Goal: Transaction & Acquisition: Purchase product/service

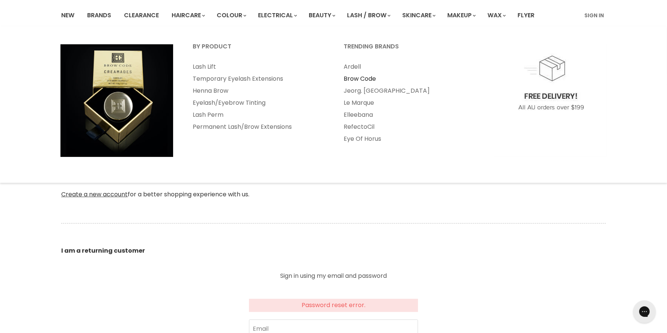
scroll to position [150, 0]
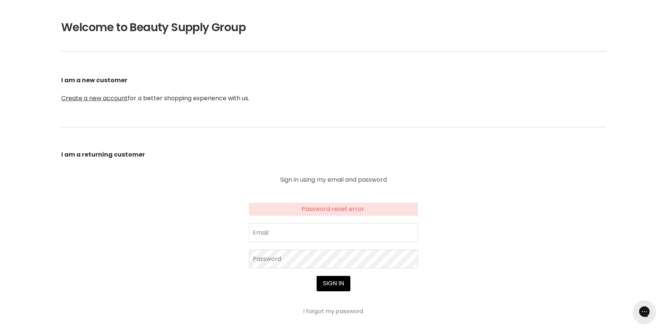
click at [342, 310] on link "I forgot my password" at bounding box center [334, 311] width 60 height 8
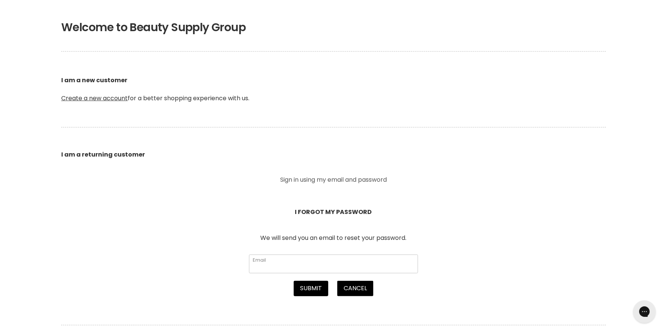
click at [317, 262] on input "Email" at bounding box center [333, 264] width 169 height 19
type input "hswellbeing@gmail.com"
click at [314, 289] on button "Submit" at bounding box center [311, 288] width 35 height 15
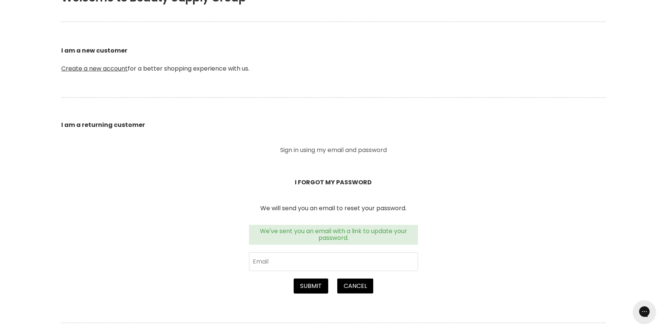
scroll to position [225, 0]
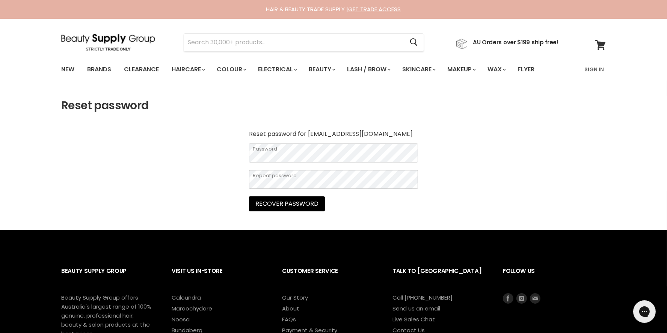
click at [249, 197] on button "Recover password" at bounding box center [287, 204] width 76 height 15
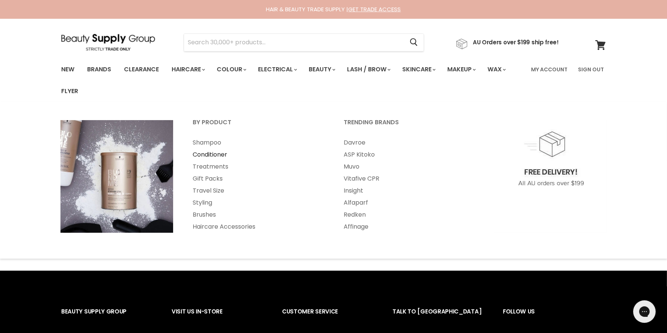
click at [208, 155] on link "Conditioner" at bounding box center [258, 155] width 150 height 12
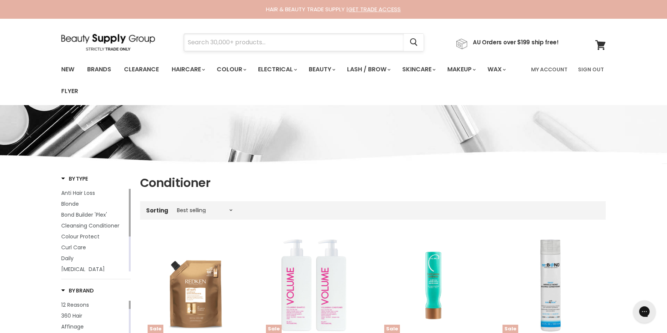
click at [279, 44] on input "Search" at bounding box center [294, 42] width 220 height 17
click at [256, 42] on input "Search" at bounding box center [294, 42] width 220 height 17
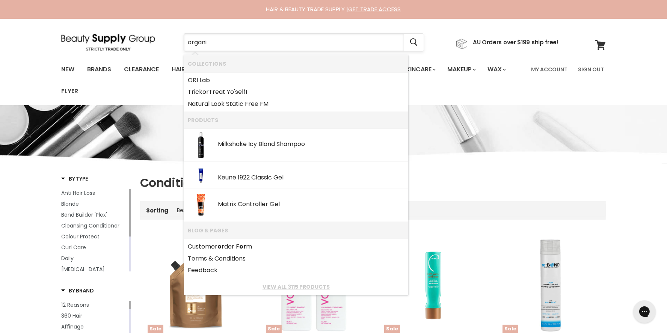
type input "organic"
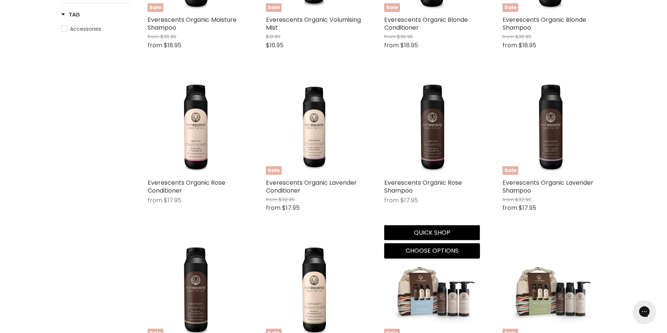
scroll to position [564, 0]
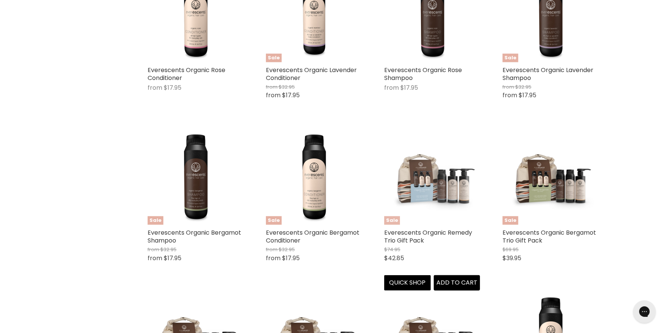
click at [437, 191] on img "Main content" at bounding box center [432, 177] width 96 height 96
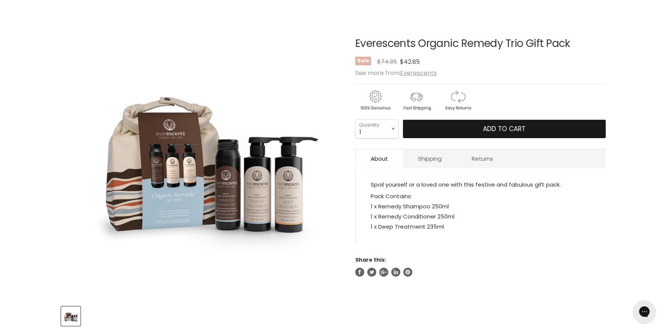
scroll to position [113, 0]
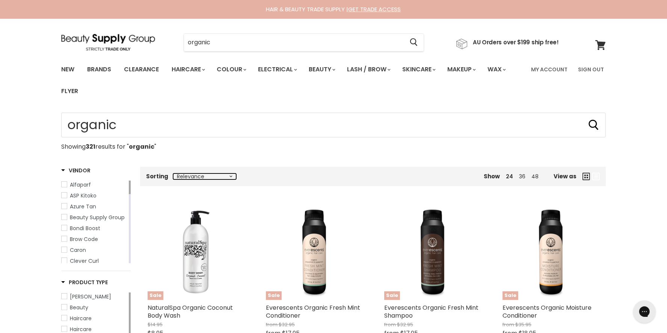
drag, startPoint x: 223, startPoint y: 174, endPoint x: 206, endPoint y: 175, distance: 17.4
click at [223, 174] on select "Relevance Best Selling Alphabetically, A-Z Alphabetically, Z-A Lowest Price Hig…" at bounding box center [204, 177] width 63 height 6
select select "best-selling"
click at [173, 174] on select "Relevance Best Selling Alphabetically, A-Z Alphabetically, Z-A Lowest Price Hig…" at bounding box center [204, 177] width 63 height 6
select select "best-selling"
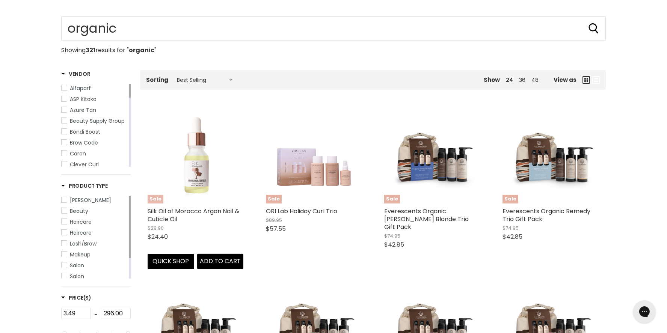
scroll to position [113, 0]
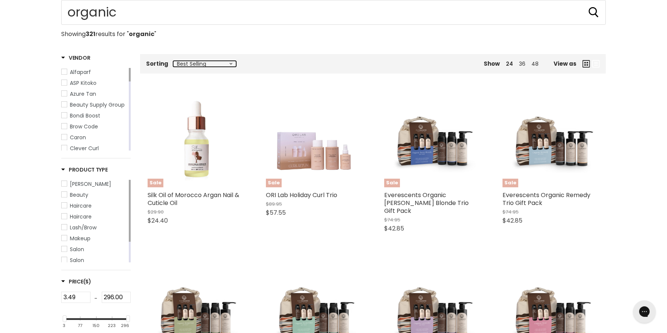
click at [214, 65] on select "Relevance Best Selling Alphabetically, A-Z Alphabetically, Z-A Lowest Price Hig…" at bounding box center [204, 64] width 63 height 6
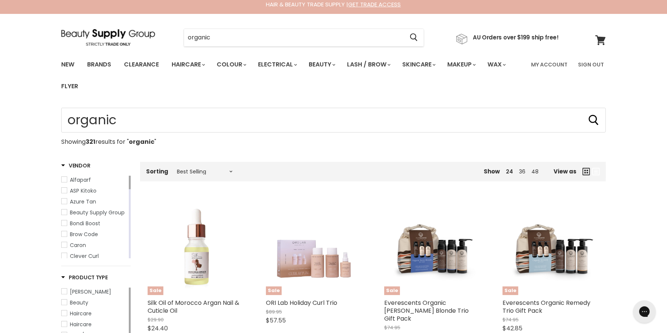
scroll to position [0, 0]
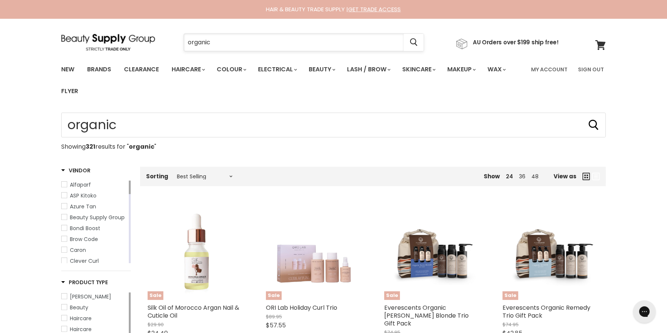
click at [256, 40] on input "organic" at bounding box center [294, 42] width 220 height 17
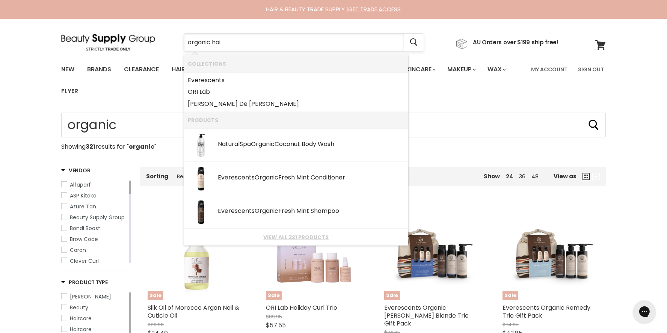
type input "organic hair"
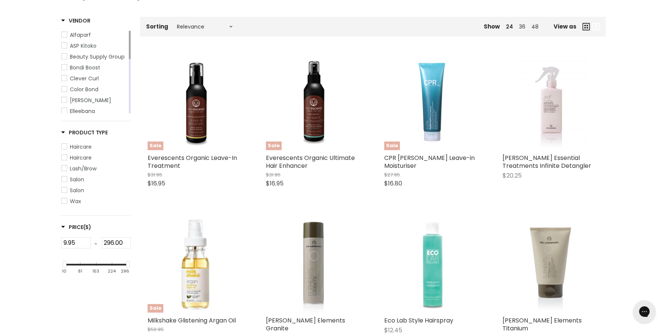
scroll to position [75, 0]
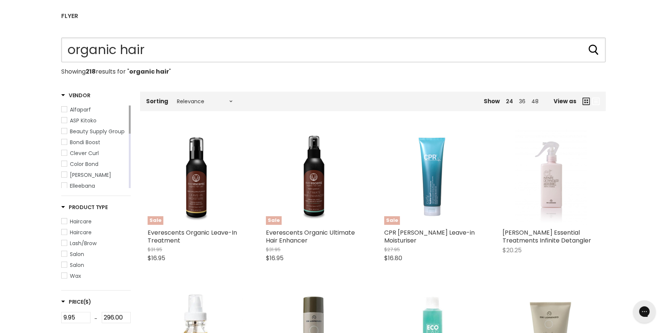
click at [189, 54] on input "organic hair" at bounding box center [333, 50] width 545 height 25
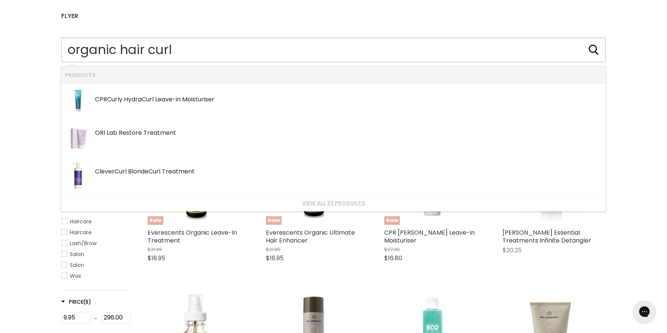
type input "organic hair curly"
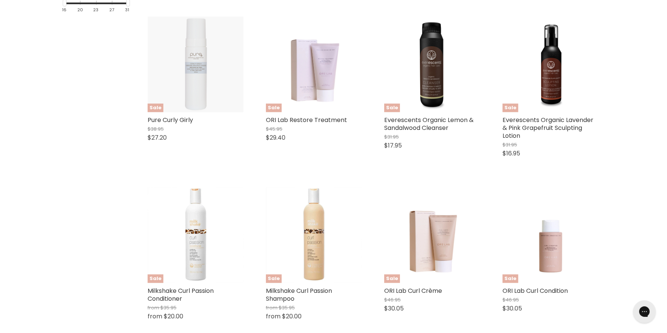
scroll to position [376, 0]
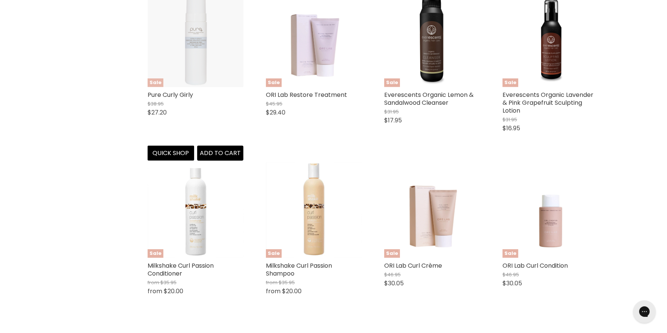
click at [190, 37] on img "Main content" at bounding box center [196, 39] width 96 height 96
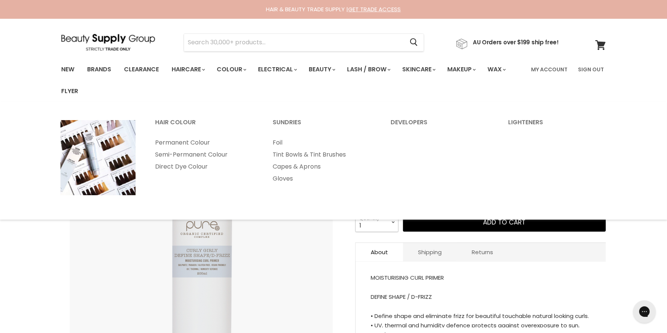
click at [376, 225] on select "1 2 3 4 5 6 7 8 9 10+" at bounding box center [376, 222] width 43 height 19
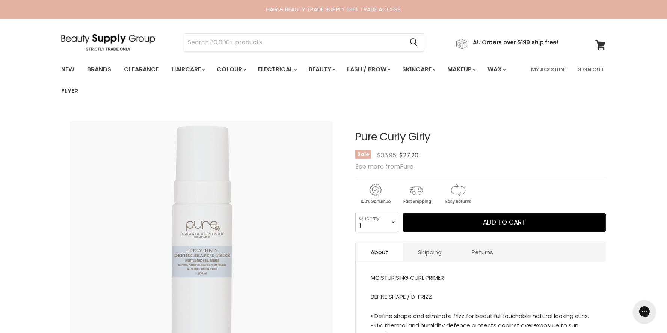
click at [355, 213] on select "1 2 3 4 5 6 7 8 9 10+" at bounding box center [376, 222] width 43 height 19
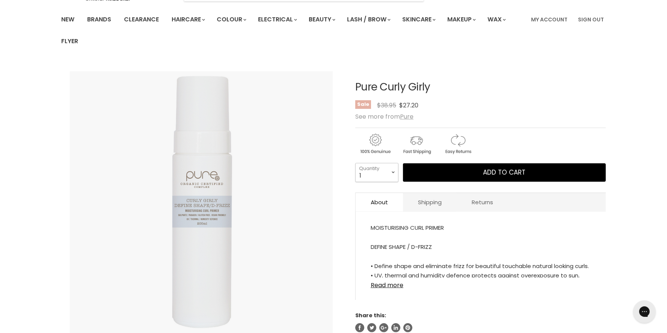
scroll to position [75, 0]
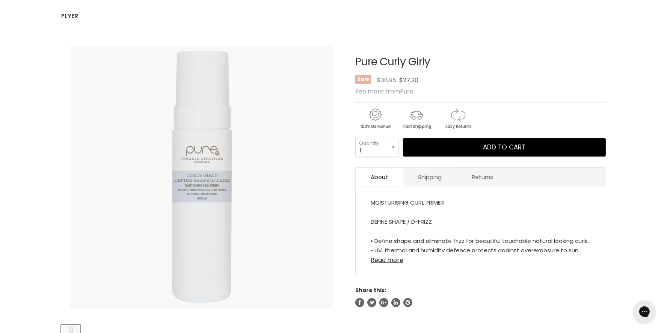
click at [396, 262] on link "Read more" at bounding box center [481, 258] width 220 height 11
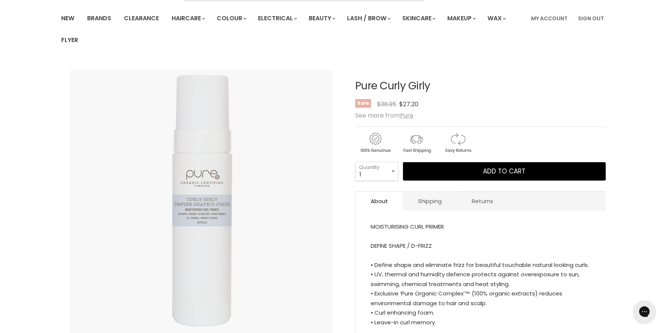
scroll to position [0, 0]
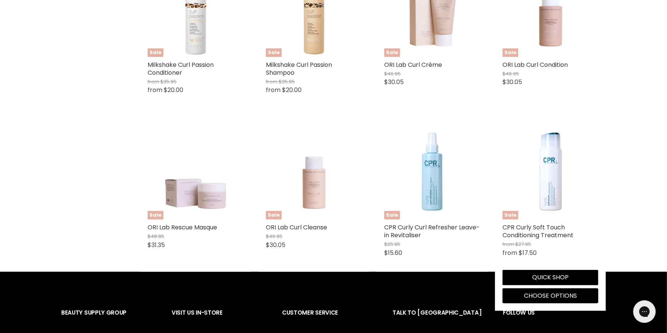
scroll to position [585, 0]
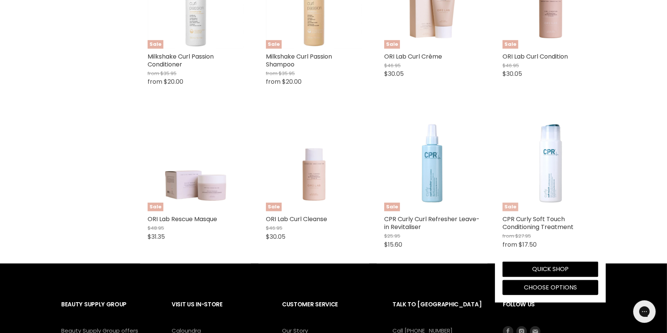
click at [557, 190] on img "Main content" at bounding box center [551, 164] width 96 height 96
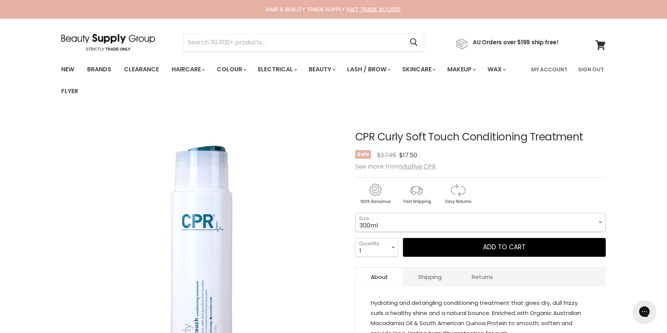
click at [393, 224] on select "300ml 900ml" at bounding box center [480, 222] width 251 height 19
click at [355, 213] on select "300ml 900ml" at bounding box center [480, 222] width 251 height 19
select select "900ml"
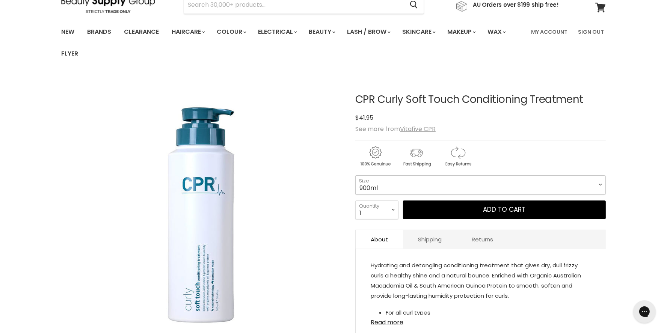
scroll to position [113, 0]
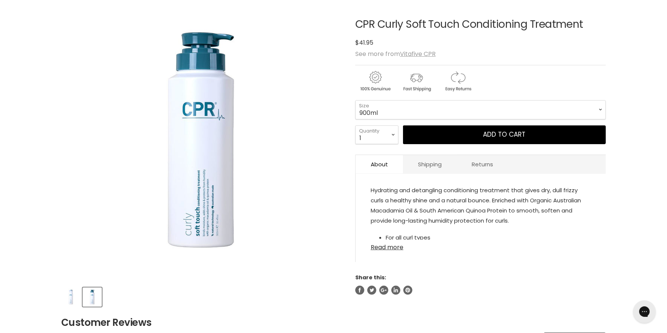
click at [389, 247] on link "Read more" at bounding box center [481, 245] width 220 height 11
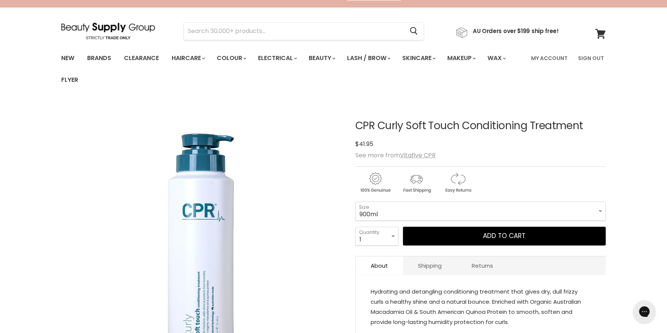
scroll to position [0, 0]
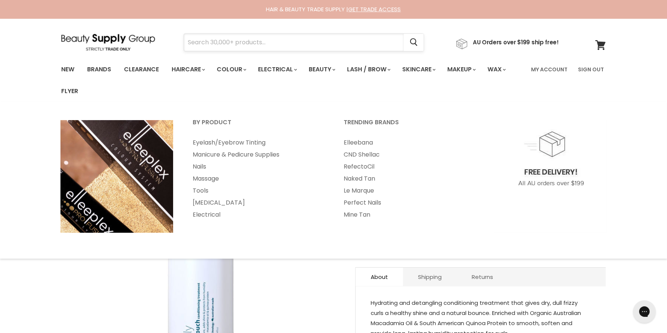
click at [308, 44] on input "Search" at bounding box center [294, 42] width 220 height 17
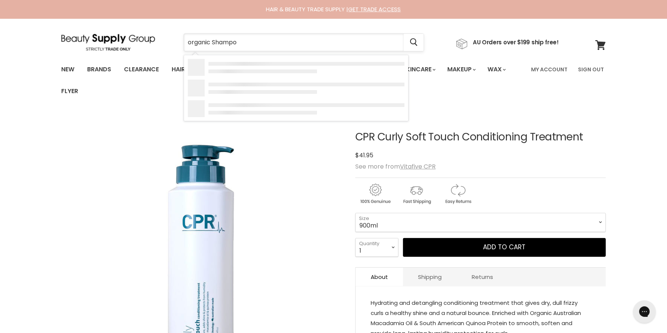
type input "organic Shampoo"
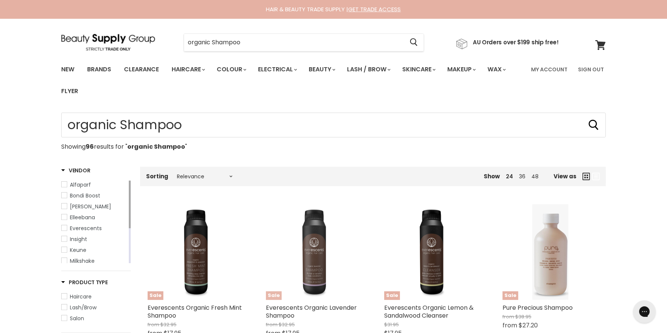
scroll to position [75, 0]
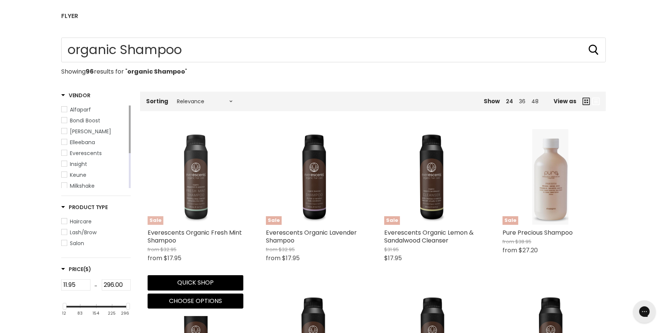
click at [200, 194] on img "Main content" at bounding box center [196, 177] width 96 height 96
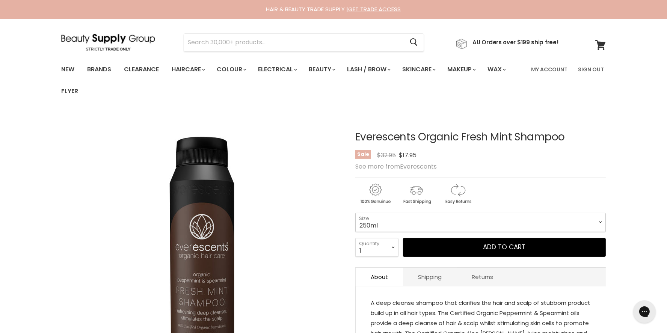
click at [410, 224] on select "250ml 1L" at bounding box center [480, 222] width 251 height 19
click at [355, 213] on select "250ml 1L" at bounding box center [480, 222] width 251 height 19
select select "1L"
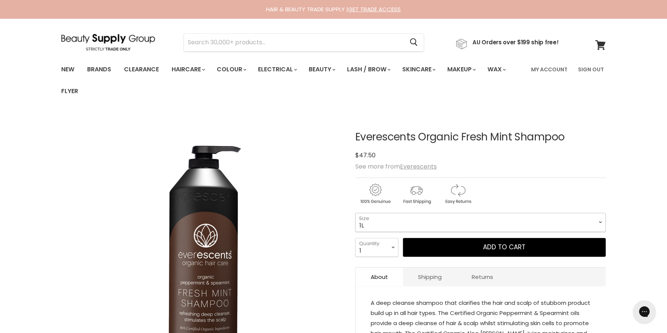
scroll to position [150, 0]
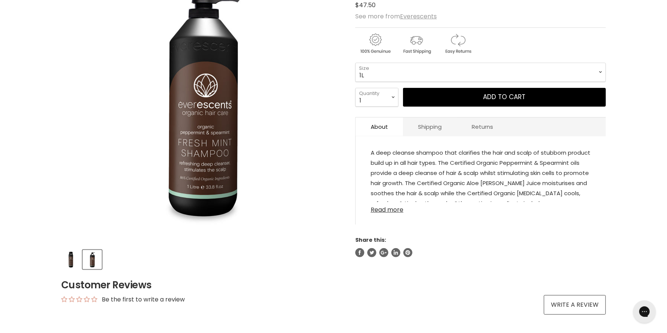
click at [384, 211] on link "Read more" at bounding box center [481, 207] width 220 height 11
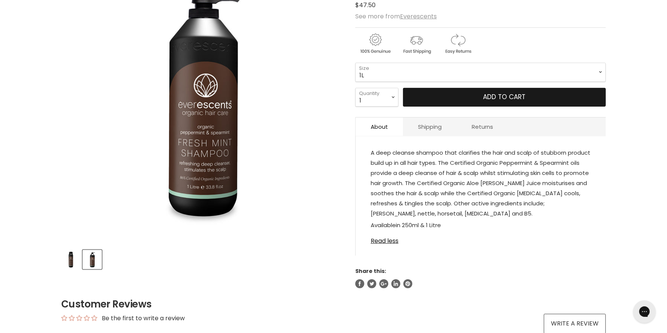
click at [526, 94] on button "Add to cart" at bounding box center [504, 97] width 203 height 19
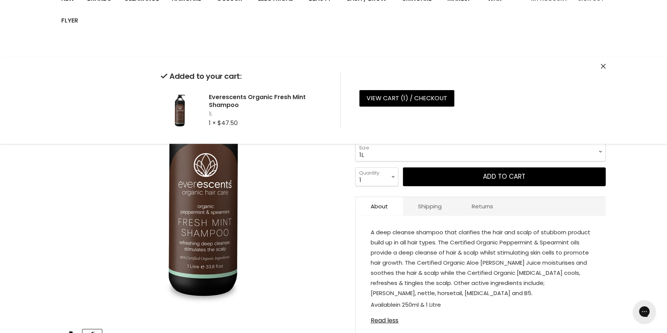
scroll to position [0, 0]
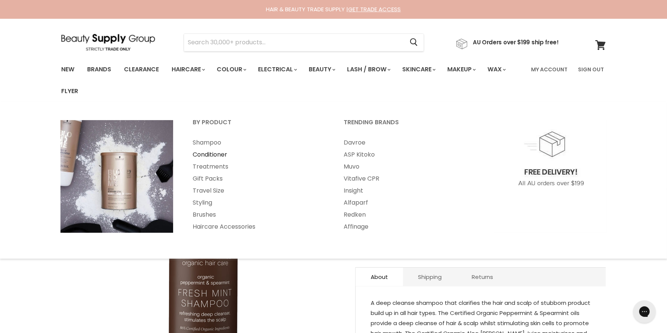
click at [207, 154] on link "Conditioner" at bounding box center [258, 155] width 150 height 12
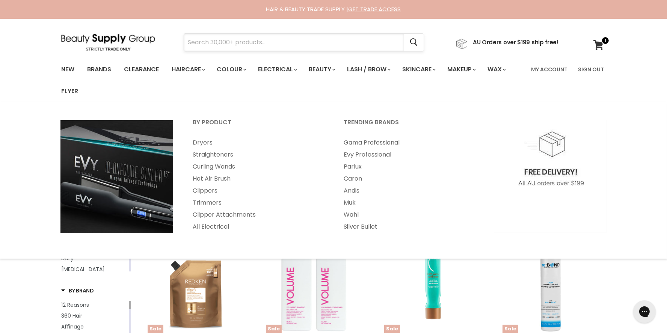
click at [296, 40] on input "Search" at bounding box center [294, 42] width 220 height 17
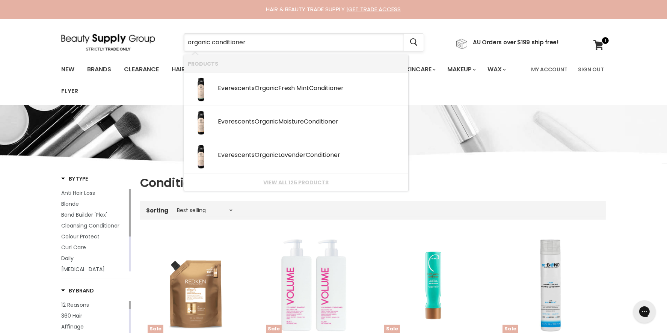
type input "organic conditioners"
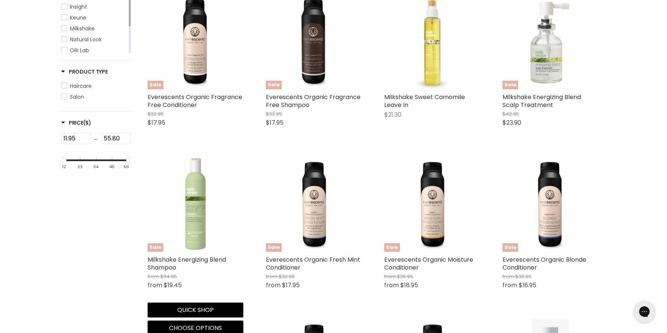
scroll to position [263, 0]
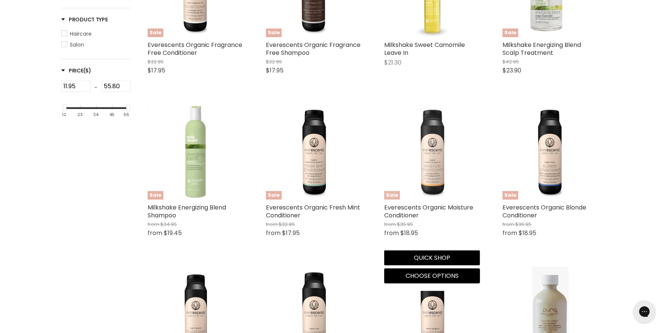
click at [434, 182] on img "Main content" at bounding box center [432, 152] width 96 height 96
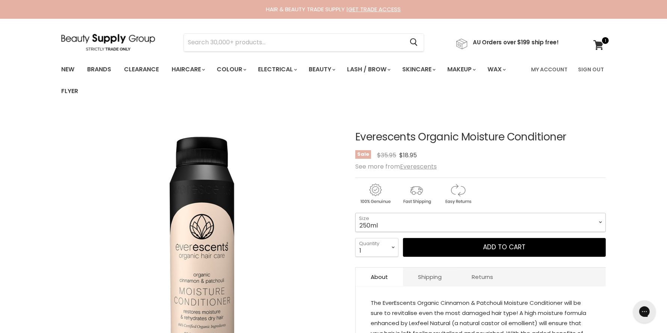
click at [377, 224] on select "250ml 1L" at bounding box center [480, 222] width 251 height 19
click at [355, 213] on select "250ml 1L" at bounding box center [480, 222] width 251 height 19
select select "1L"
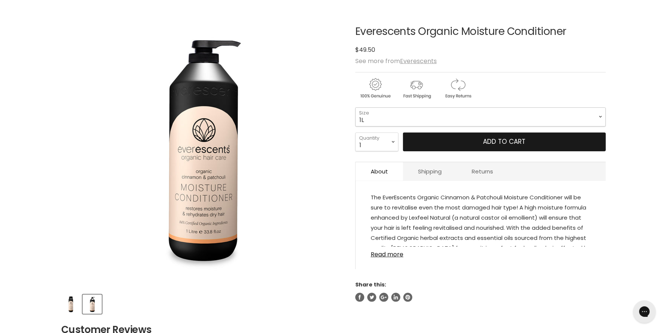
scroll to position [150, 0]
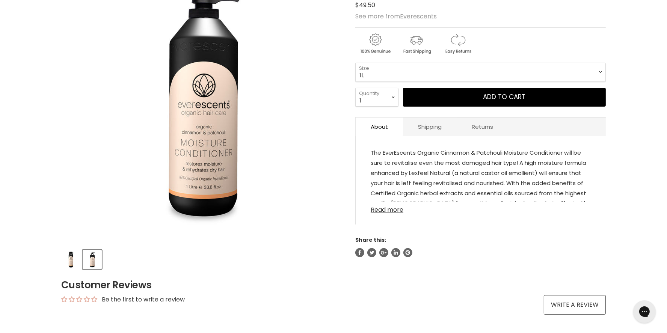
click at [398, 209] on link "Read more" at bounding box center [481, 207] width 220 height 11
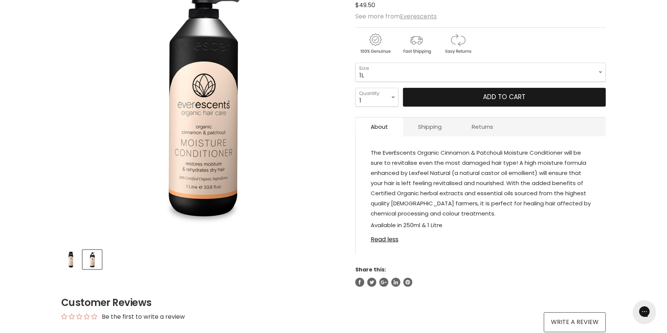
click at [520, 99] on button "Add to cart" at bounding box center [504, 97] width 203 height 19
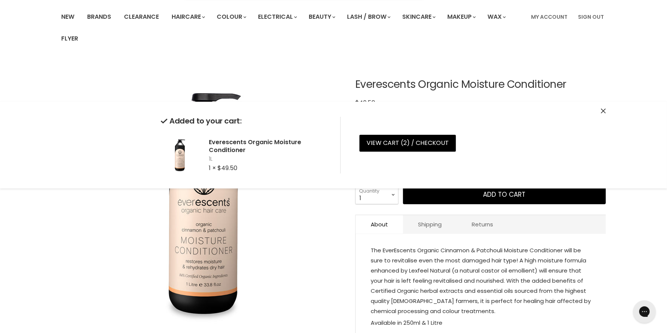
scroll to position [0, 0]
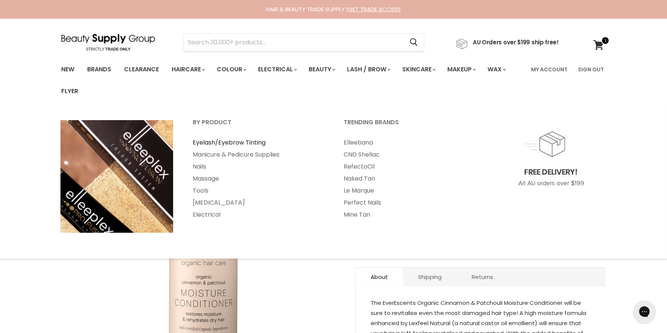
click at [250, 145] on link "Eyelash/Eyebrow Tinting" at bounding box center [258, 143] width 150 height 12
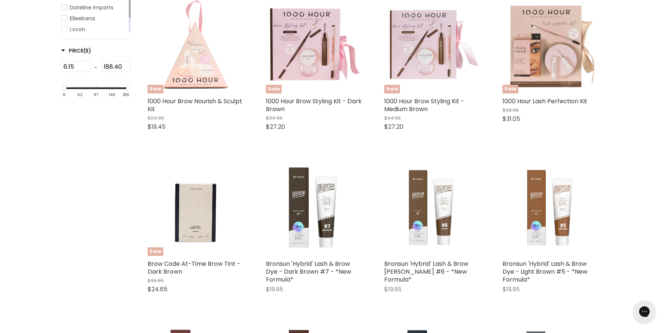
scroll to position [187, 0]
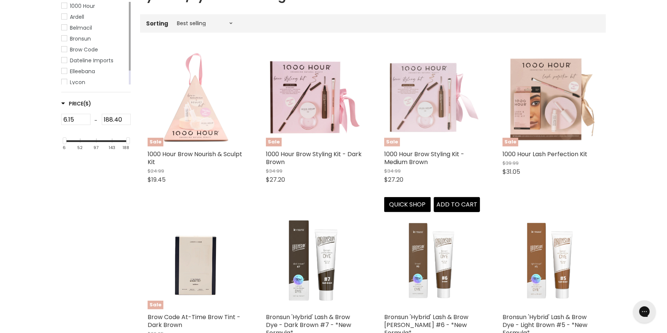
click at [440, 111] on img "Main content" at bounding box center [432, 99] width 96 height 96
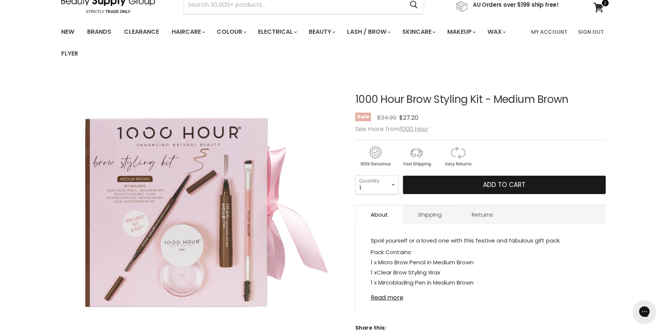
scroll to position [75, 0]
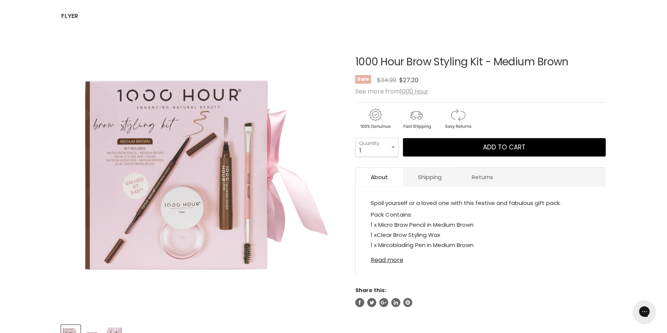
click at [392, 260] on link "Read more" at bounding box center [481, 258] width 220 height 11
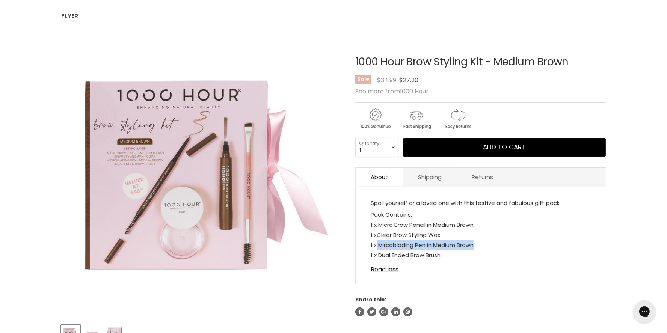
drag, startPoint x: 480, startPoint y: 242, endPoint x: 376, endPoint y: 245, distance: 104.5
click at [376, 245] on p "Pack Contains: 1 x Micro Brow Pencil in Medium Brown 1 x Clear Brow Styling Wax…" at bounding box center [481, 236] width 220 height 52
click at [392, 273] on link "Read less" at bounding box center [481, 267] width 220 height 11
click at [392, 264] on link "Read more" at bounding box center [481, 258] width 220 height 11
click at [491, 260] on p "Pack Contains: 1 x Micro Brow Pencil in Medium Brown 1 x Clear Brow Styling Wax…" at bounding box center [481, 236] width 220 height 52
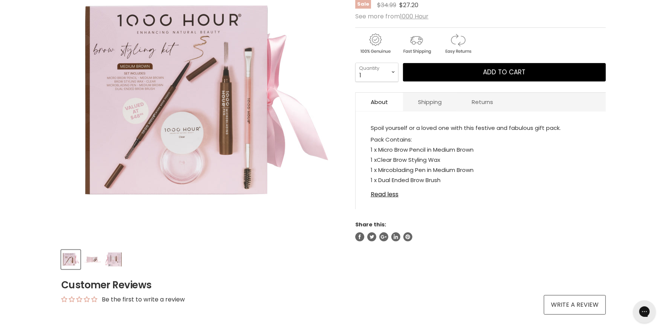
scroll to position [0, 0]
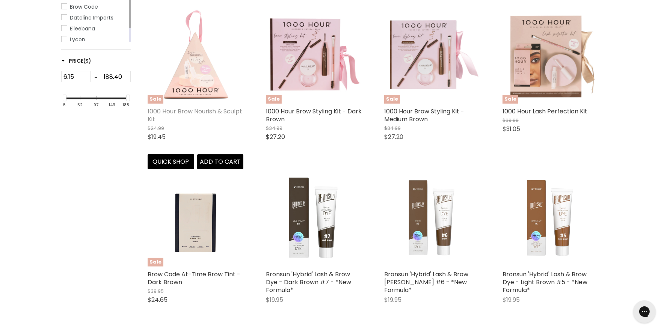
click at [159, 116] on link "1000 Hour Brow Nourish & Sculpt Kit" at bounding box center [195, 115] width 95 height 17
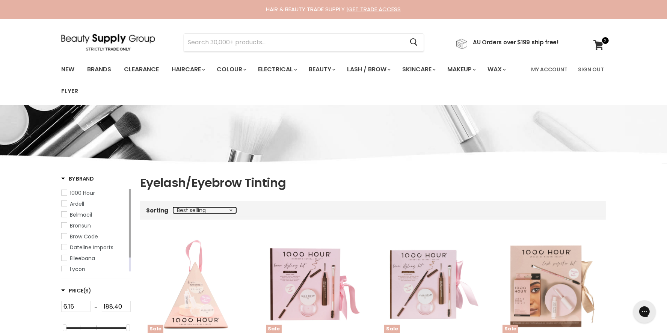
click at [212, 211] on select "Best selling Featured Alphabetically, A-Z Alphabetically, Z-A Price, low to hig…" at bounding box center [204, 210] width 63 height 6
click at [248, 42] on input "Search" at bounding box center [294, 42] width 220 height 17
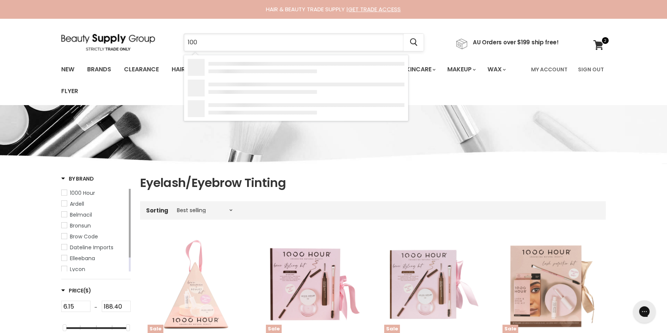
type input "1000"
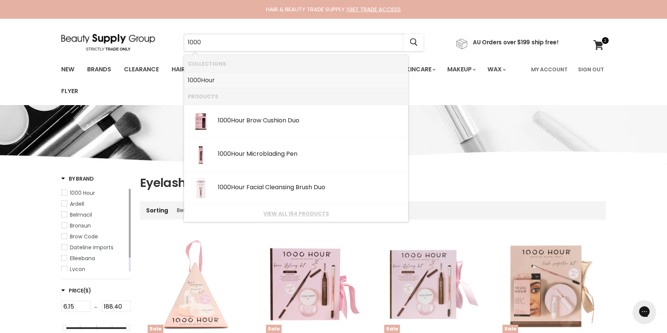
click at [249, 77] on link "1000 Hour" at bounding box center [296, 80] width 217 height 12
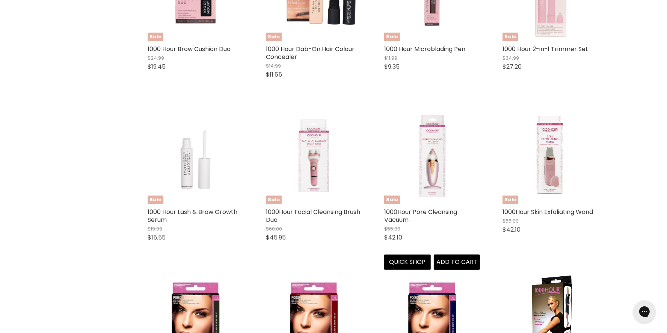
scroll to position [489, 0]
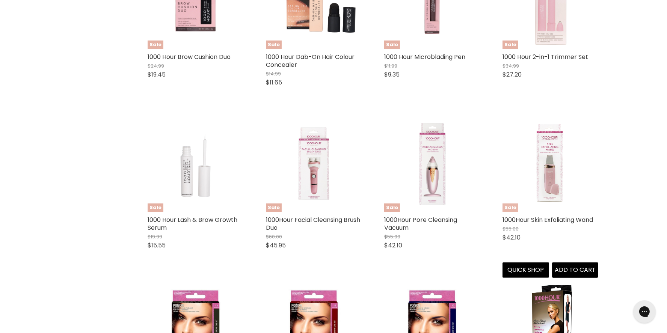
click at [558, 169] on img "Main content" at bounding box center [551, 164] width 96 height 96
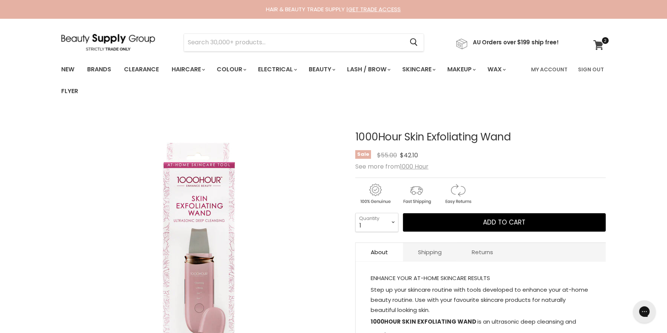
click at [602, 42] on span at bounding box center [606, 40] width 8 height 8
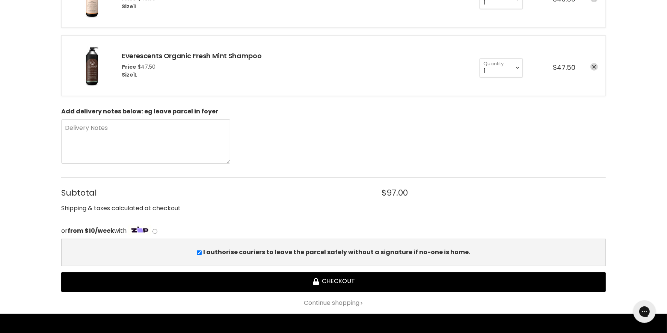
scroll to position [75, 0]
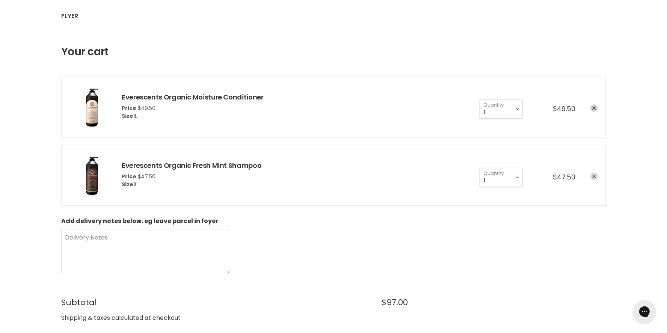
click at [595, 178] on icon "remove Everescents Organic Fresh Mint Shampoo" at bounding box center [595, 177] width 4 height 4
